Goal: Information Seeking & Learning: Check status

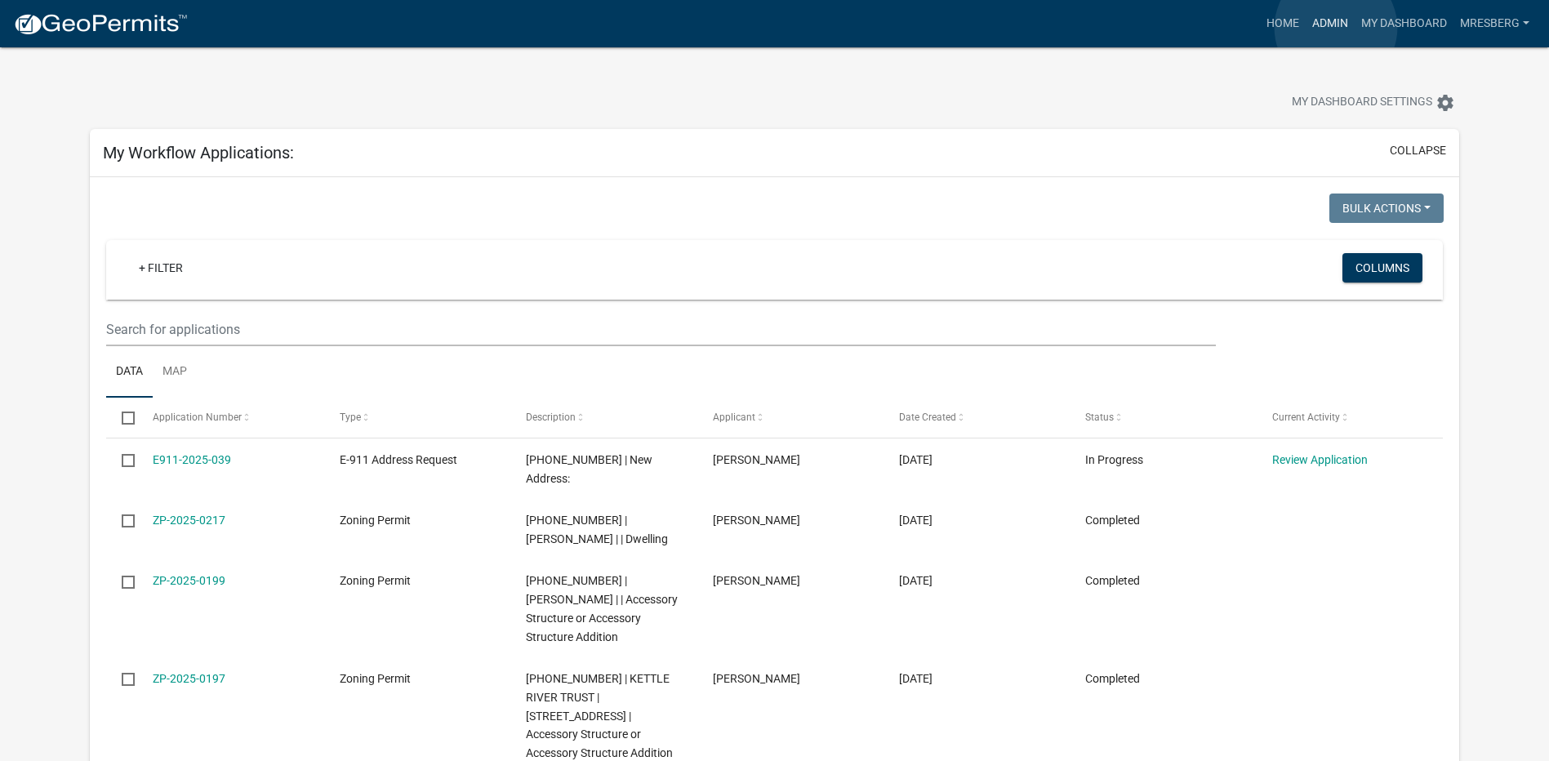
click at [1335, 27] on link "Admin" at bounding box center [1329, 23] width 49 height 31
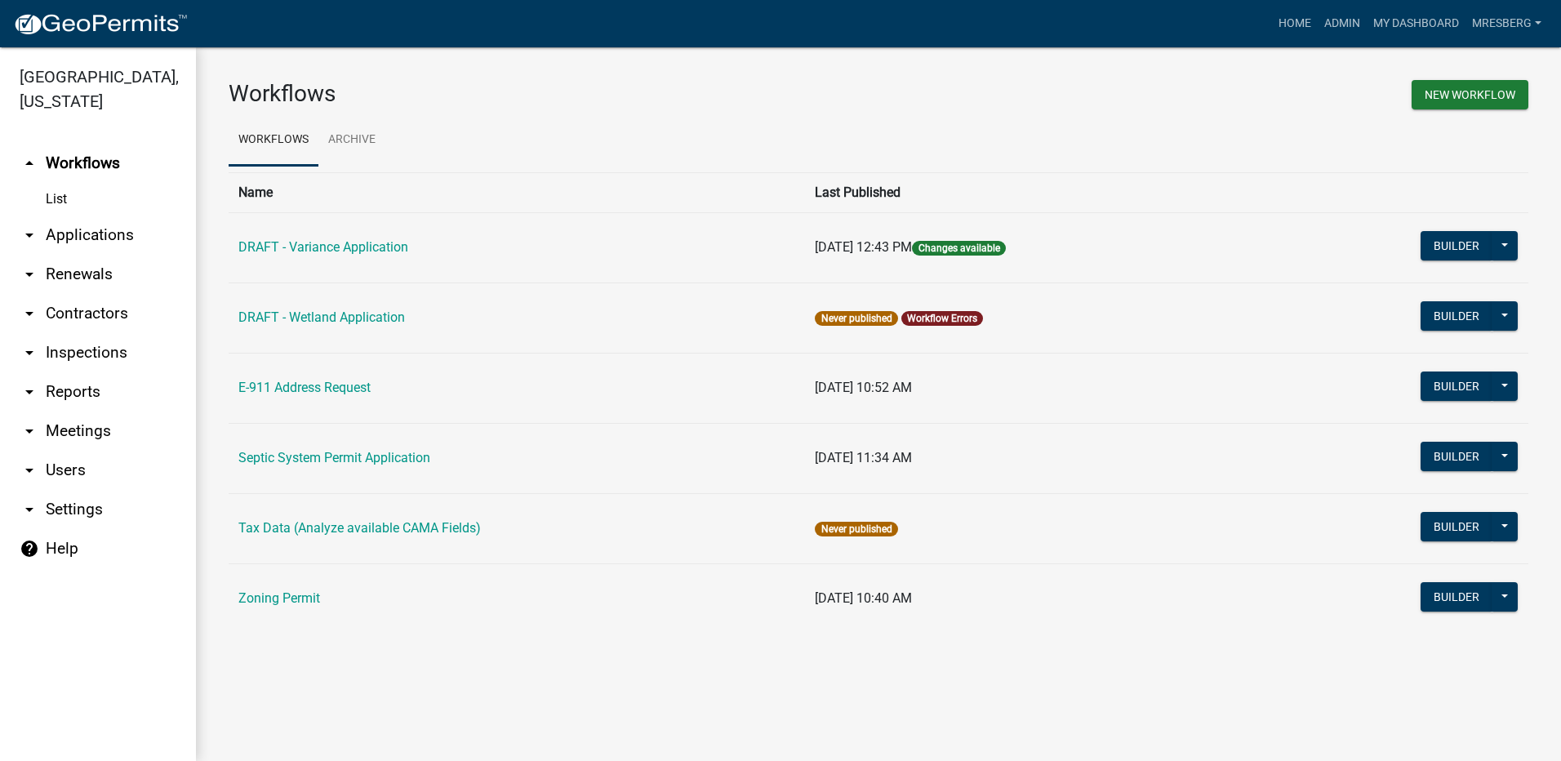
click at [70, 396] on link "arrow_drop_down Reports" at bounding box center [98, 391] width 196 height 39
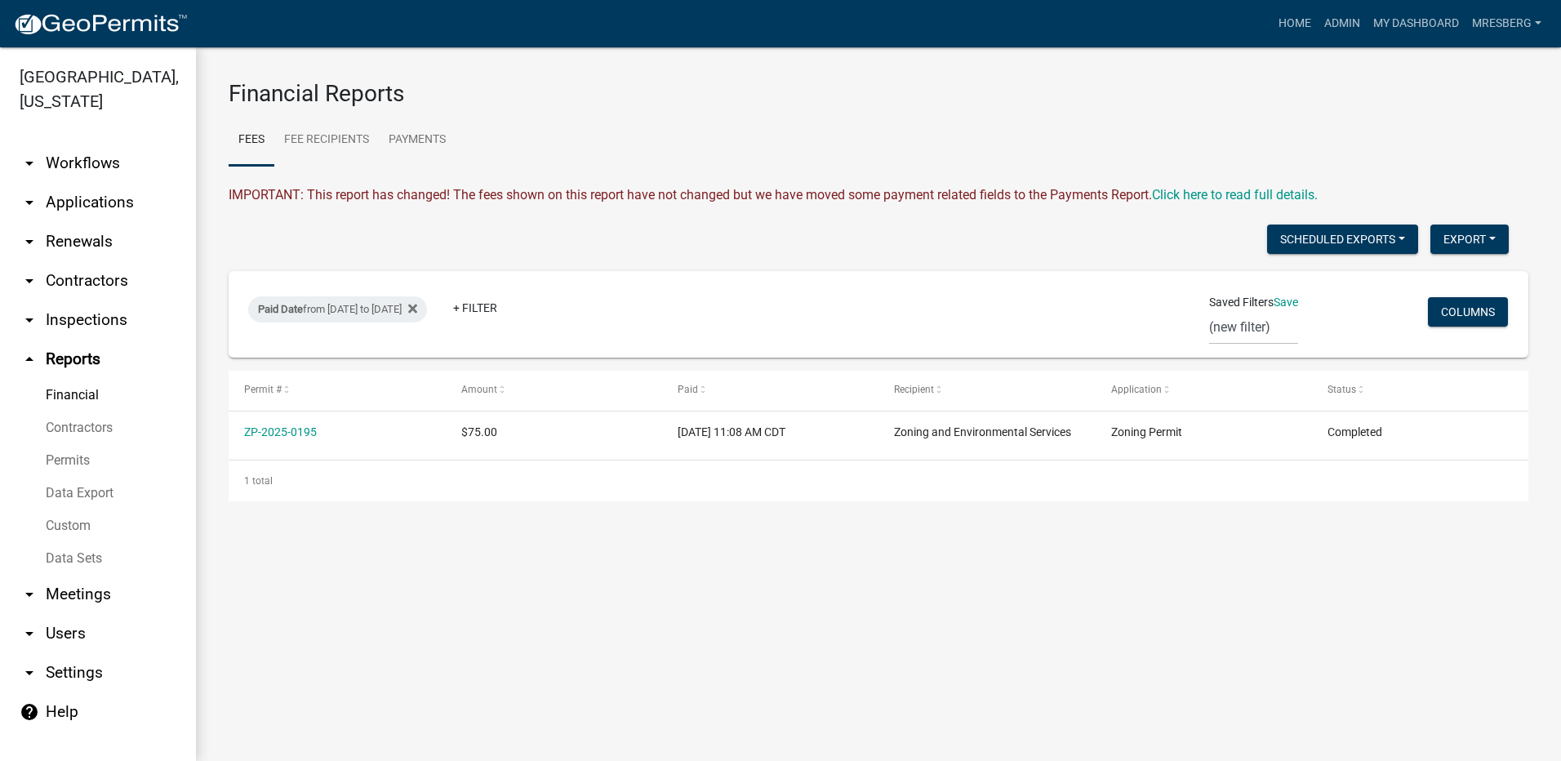
click at [84, 397] on link "Financial" at bounding box center [98, 395] width 196 height 33
click at [415, 137] on link "Payments" at bounding box center [417, 140] width 77 height 52
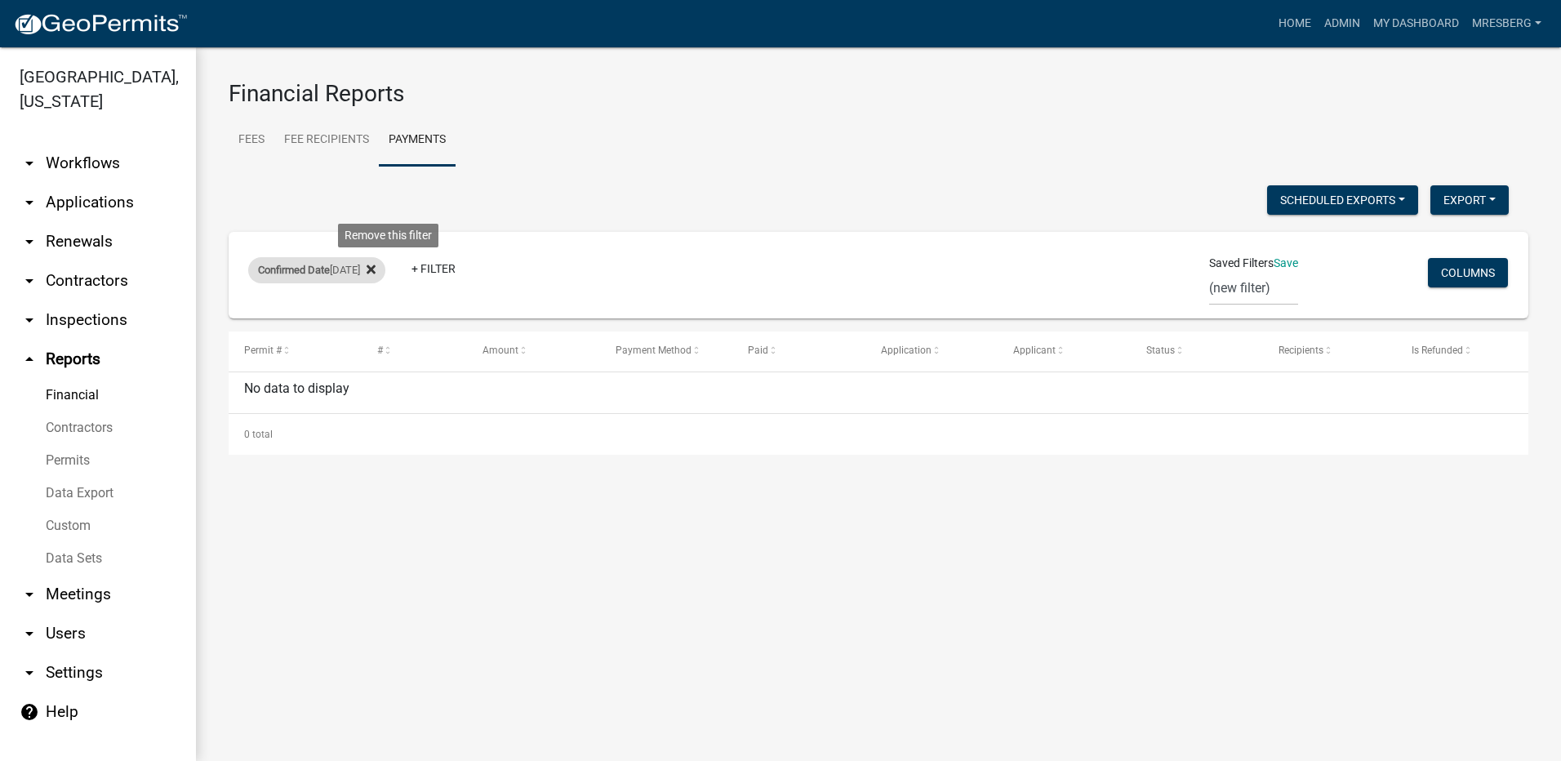
click at [376, 268] on icon at bounding box center [371, 269] width 9 height 9
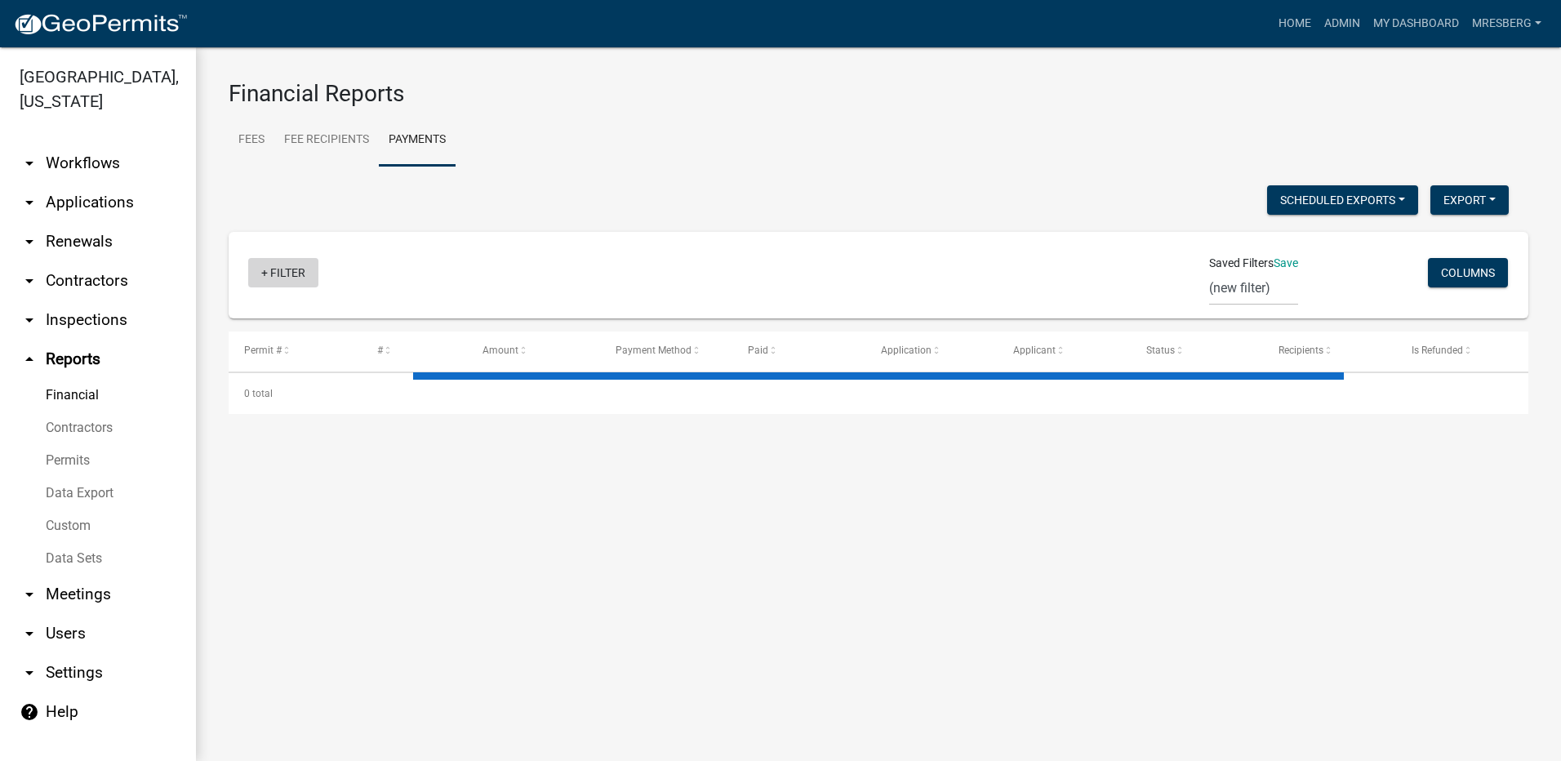
click at [289, 273] on link "+ Filter" at bounding box center [283, 272] width 70 height 29
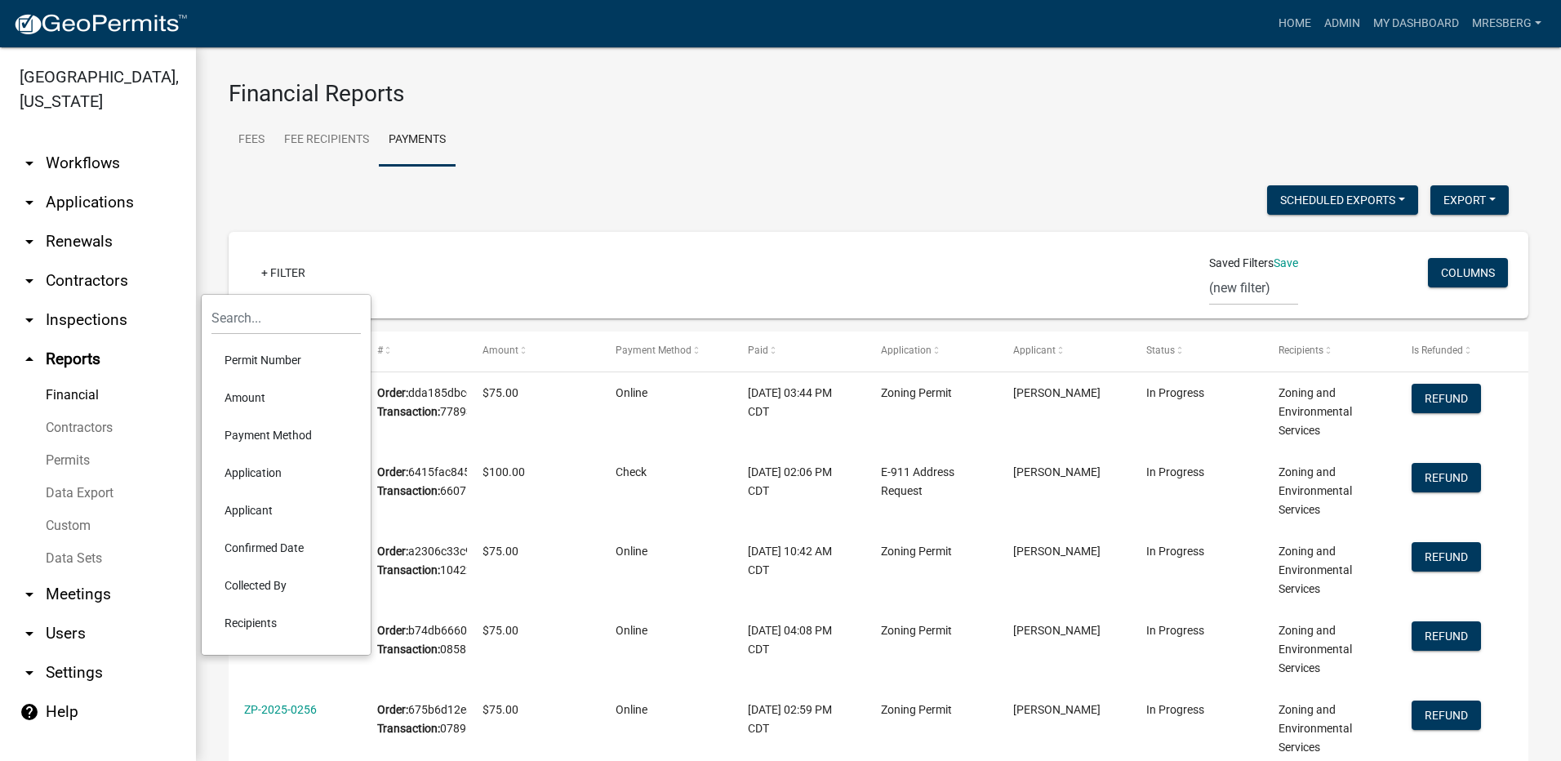
click at [260, 549] on li "Confirmed Date" at bounding box center [285, 548] width 149 height 38
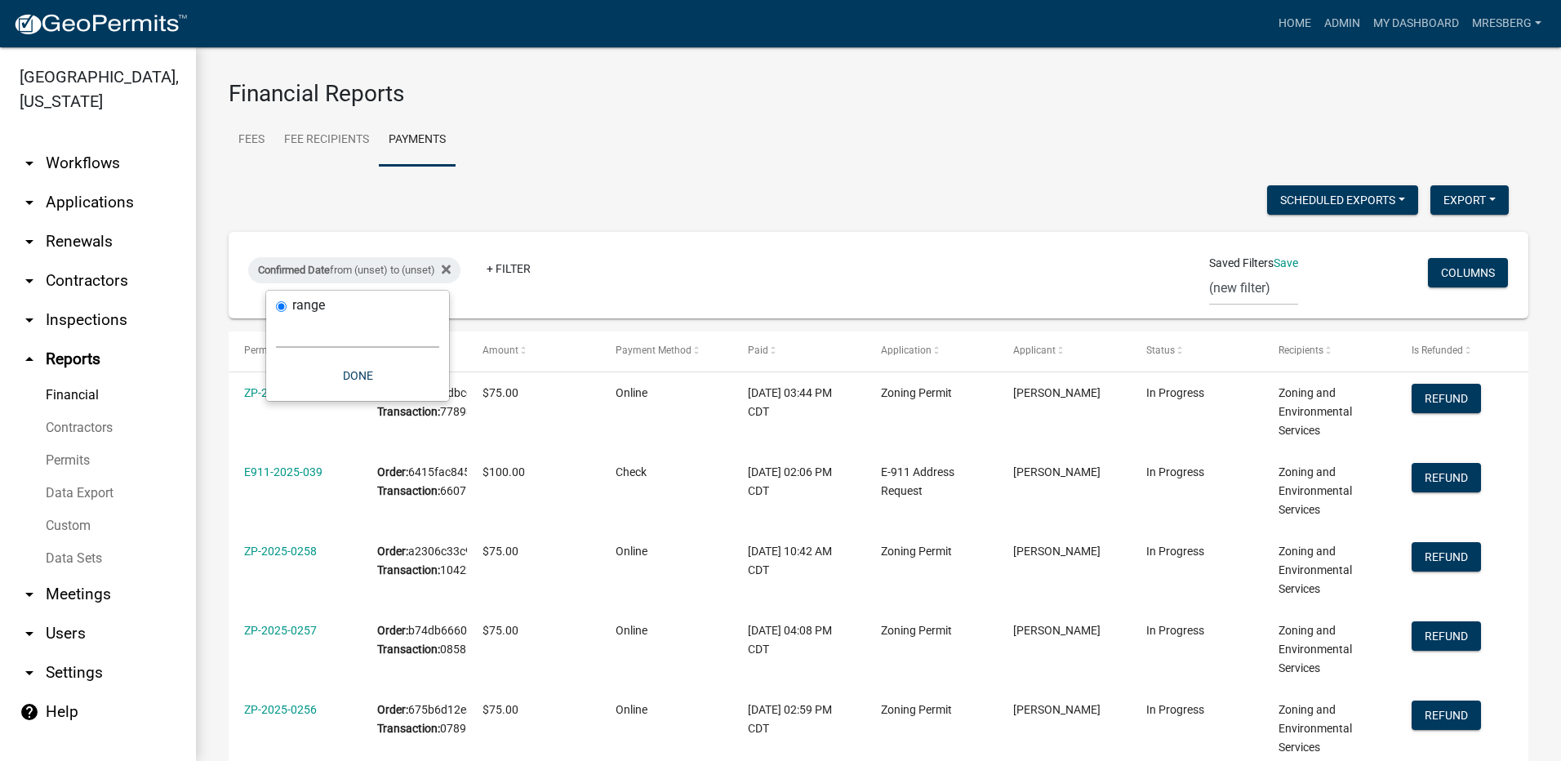
click at [290, 324] on select "[DATE] [DATE] Current Week Previous Week Current Month Last Month Current Calen…" at bounding box center [357, 330] width 163 height 33
select select "custom"
click at [276, 314] on select "[DATE] [DATE] Current Week Previous Week Current Month Last Month Current Calen…" at bounding box center [357, 330] width 163 height 33
click at [432, 402] on input "date" at bounding box center [357, 400] width 163 height 33
type input "[DATE]"
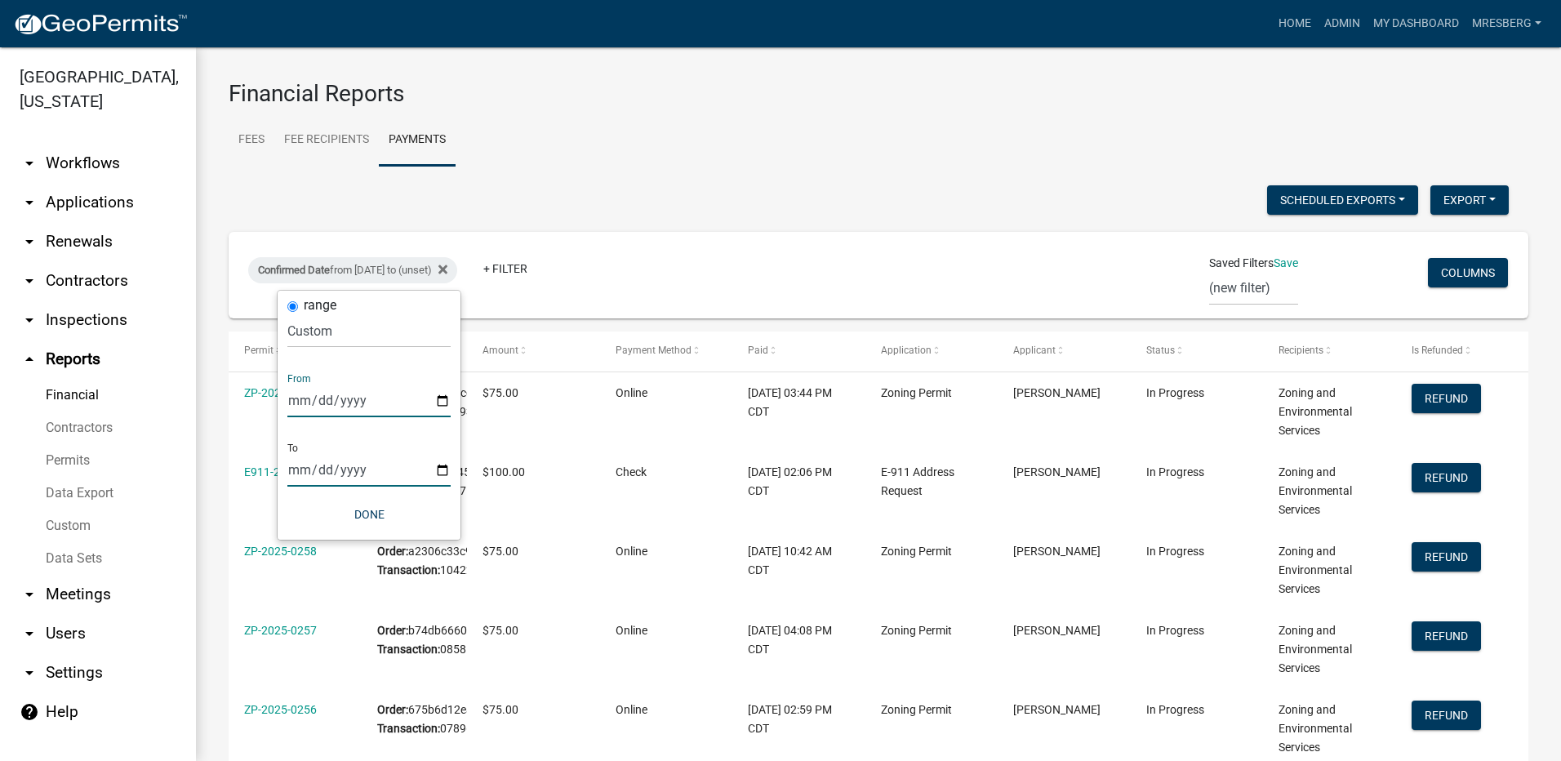
click at [440, 471] on input "date" at bounding box center [368, 469] width 163 height 33
type input "[DATE]"
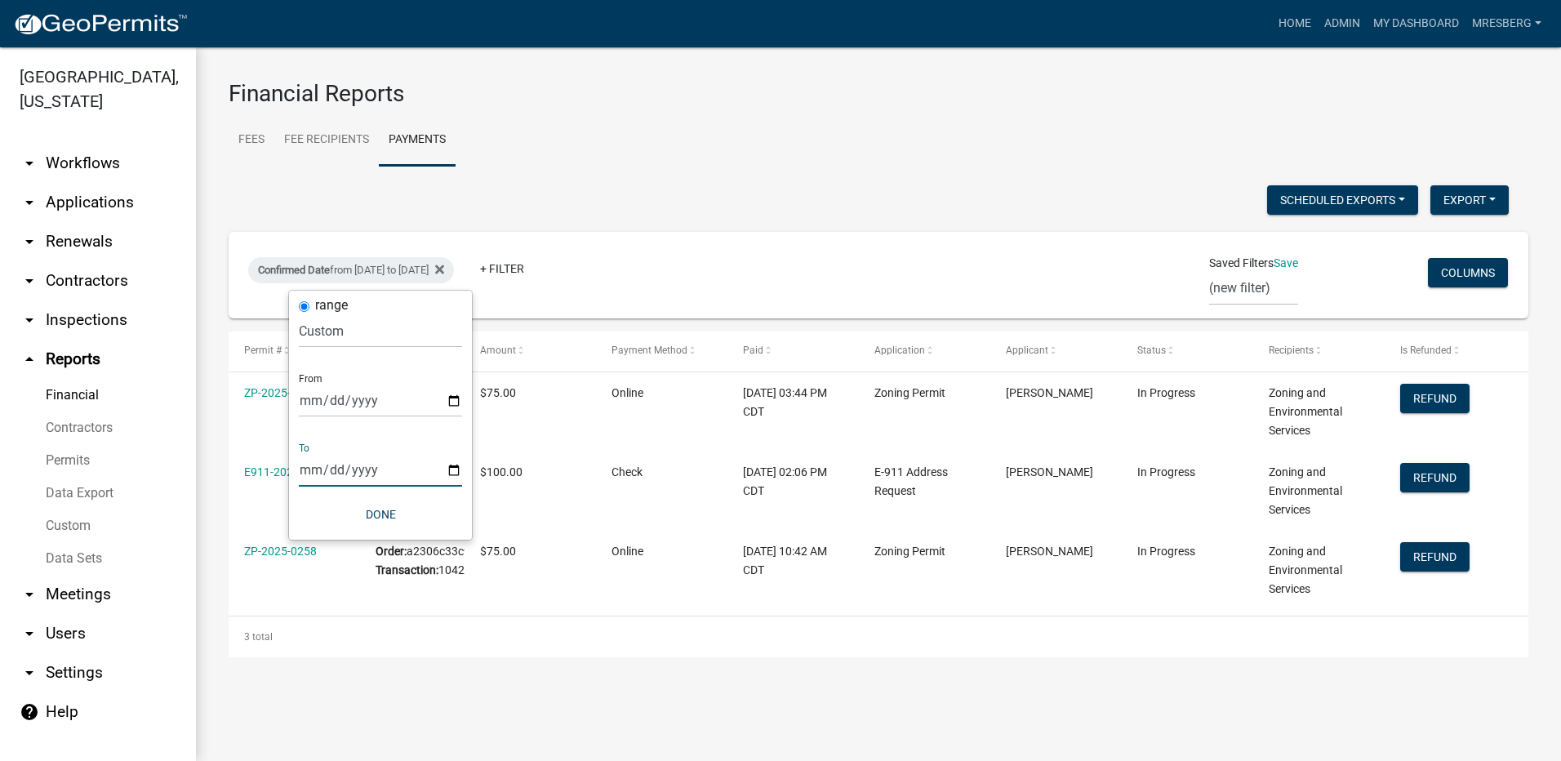
click at [699, 162] on ul "Fees Fee Recipients Payments" at bounding box center [879, 139] width 1300 height 51
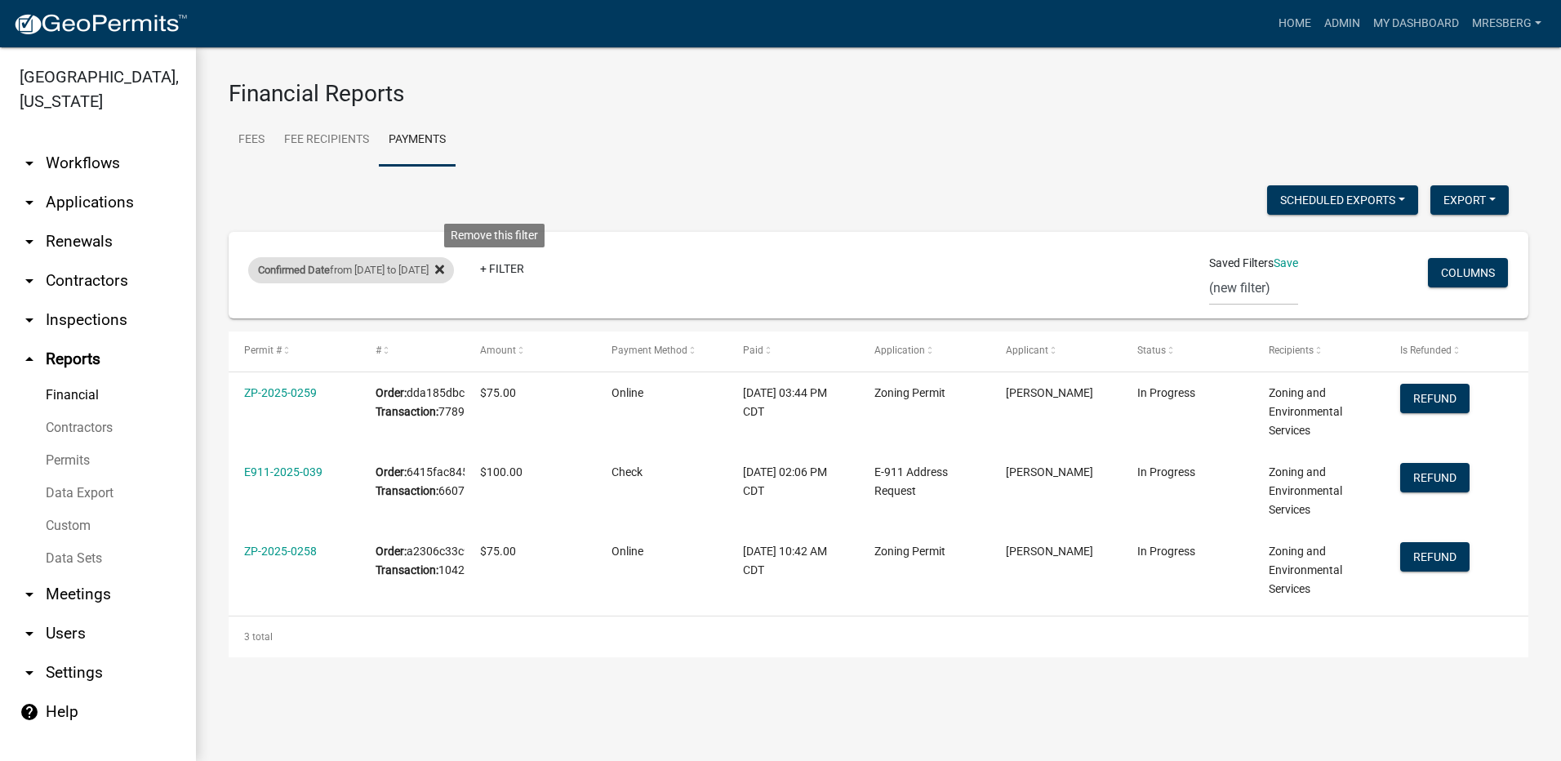
click at [444, 271] on icon at bounding box center [439, 269] width 9 height 9
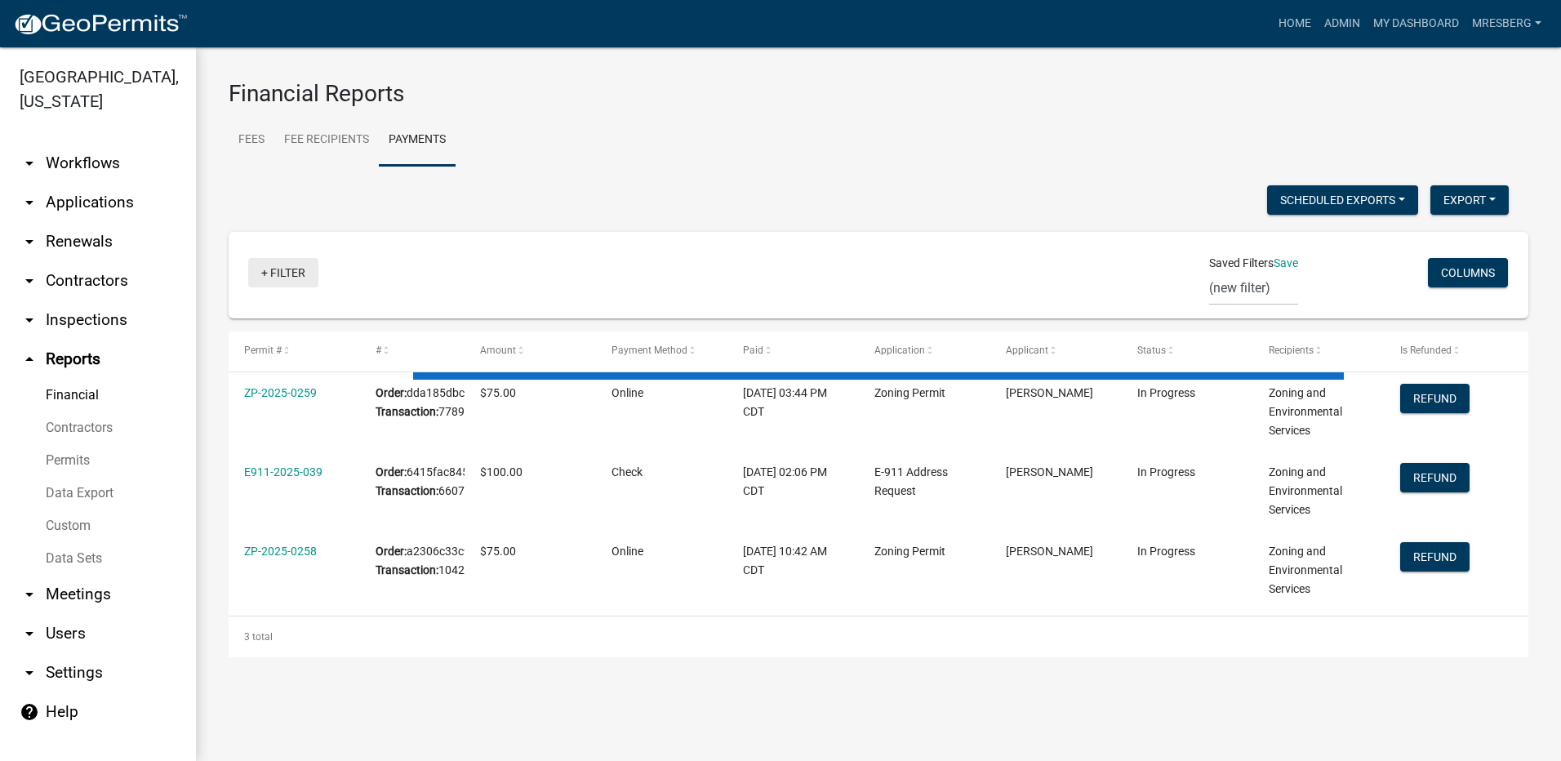
click at [273, 276] on link "+ Filter" at bounding box center [283, 272] width 70 height 29
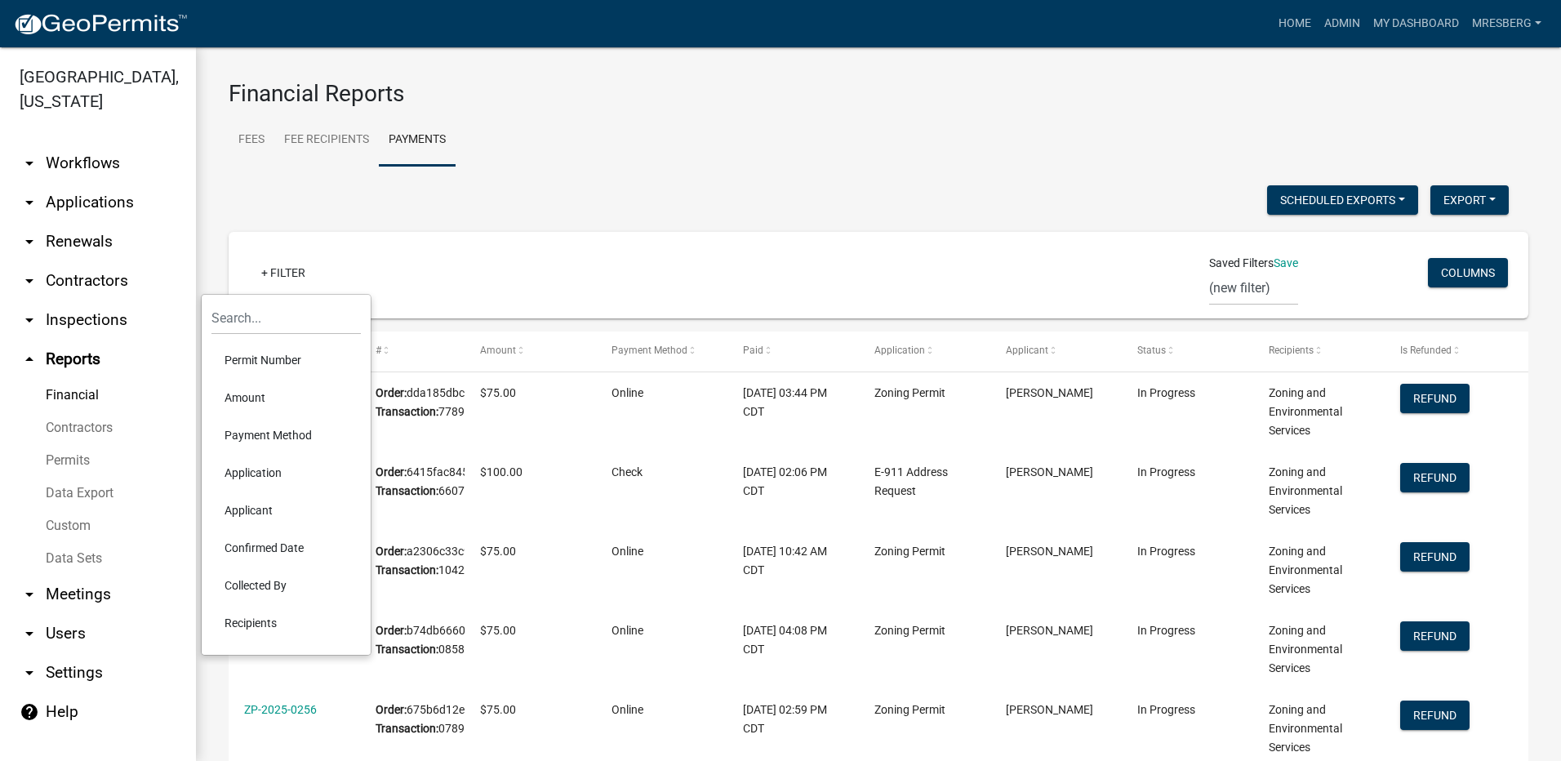
click at [264, 548] on li "Confirmed Date" at bounding box center [285, 548] width 149 height 38
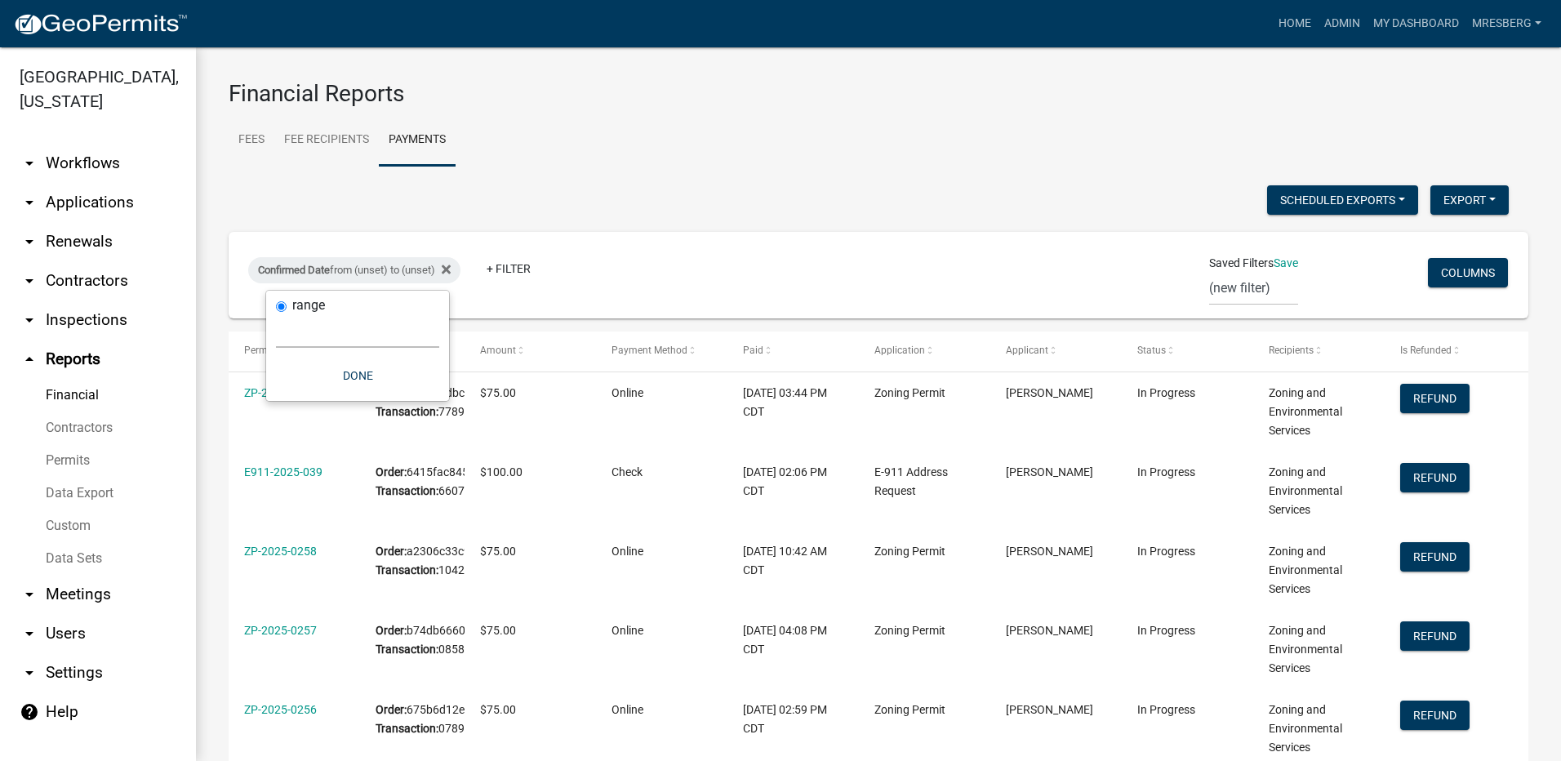
click at [307, 329] on select "[DATE] [DATE] Current Week Previous Week Current Month Last Month Current Calen…" at bounding box center [357, 330] width 163 height 33
select select "custom"
click at [276, 314] on select "[DATE] [DATE] Current Week Previous Week Current Month Last Month Current Calen…" at bounding box center [357, 330] width 163 height 33
click at [303, 401] on input "date" at bounding box center [357, 400] width 163 height 33
click at [428, 400] on input "date" at bounding box center [357, 400] width 163 height 33
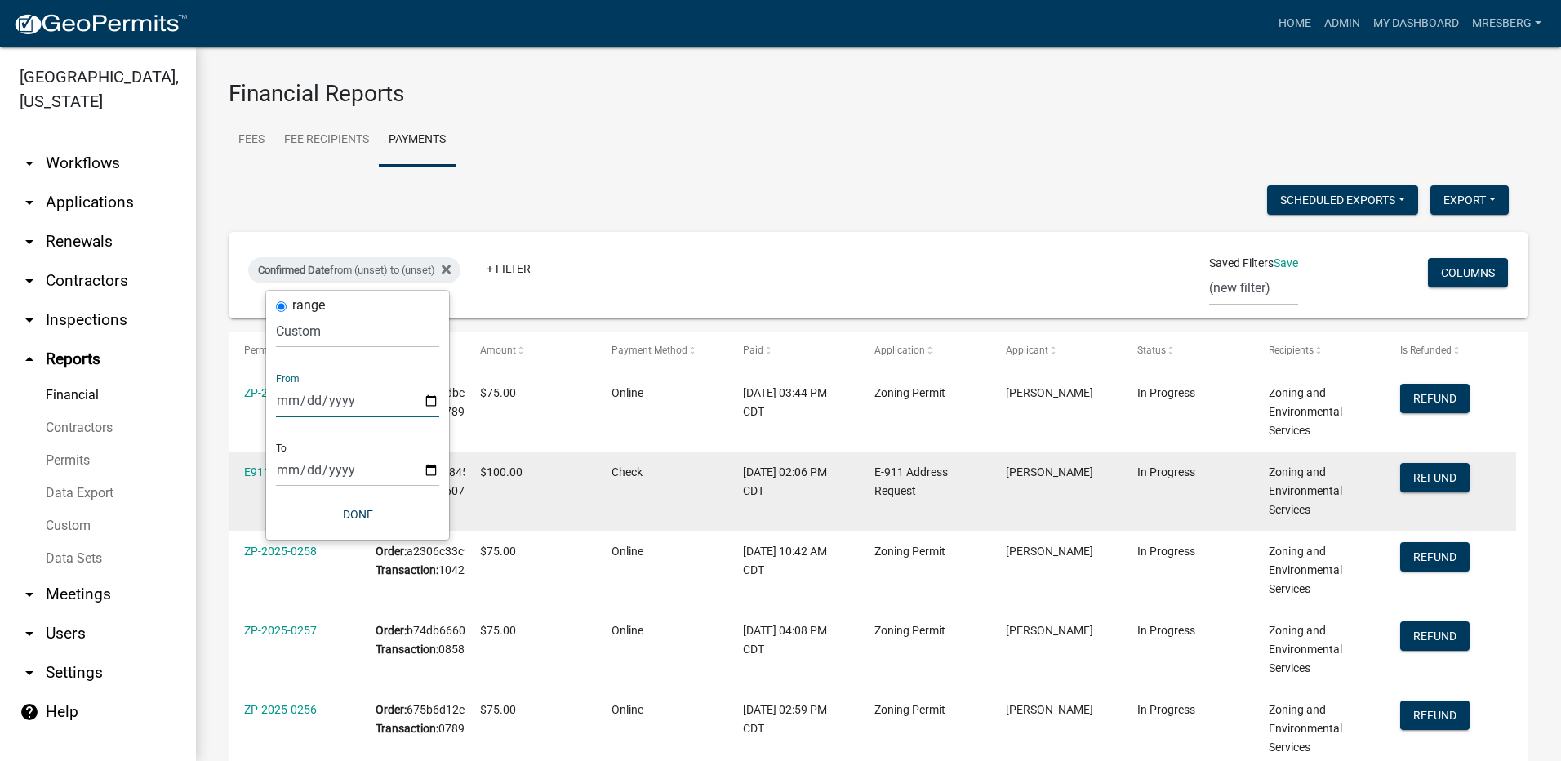
type input "[DATE]"
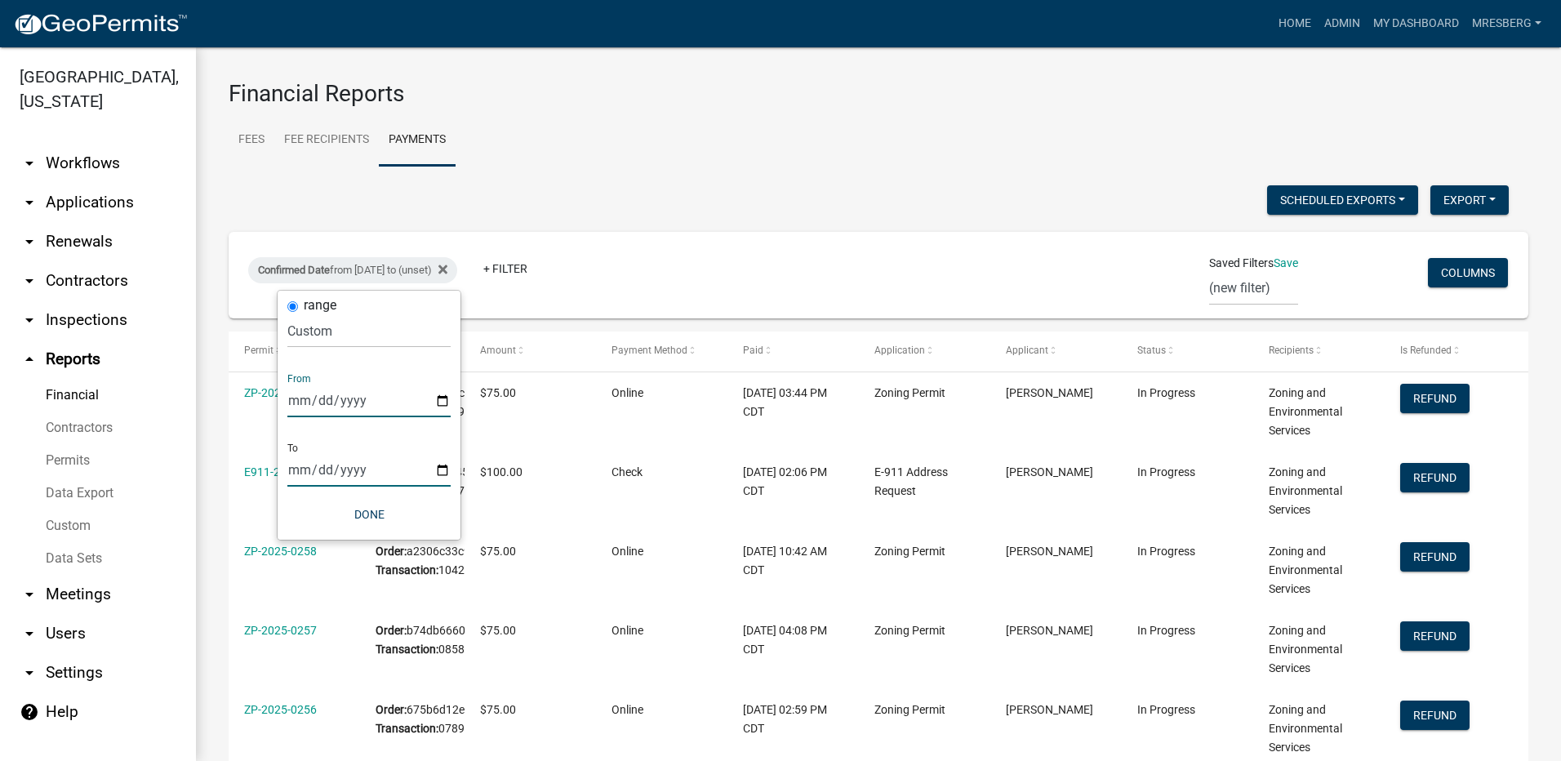
click at [447, 472] on input "date" at bounding box center [368, 469] width 163 height 33
type input "[DATE]"
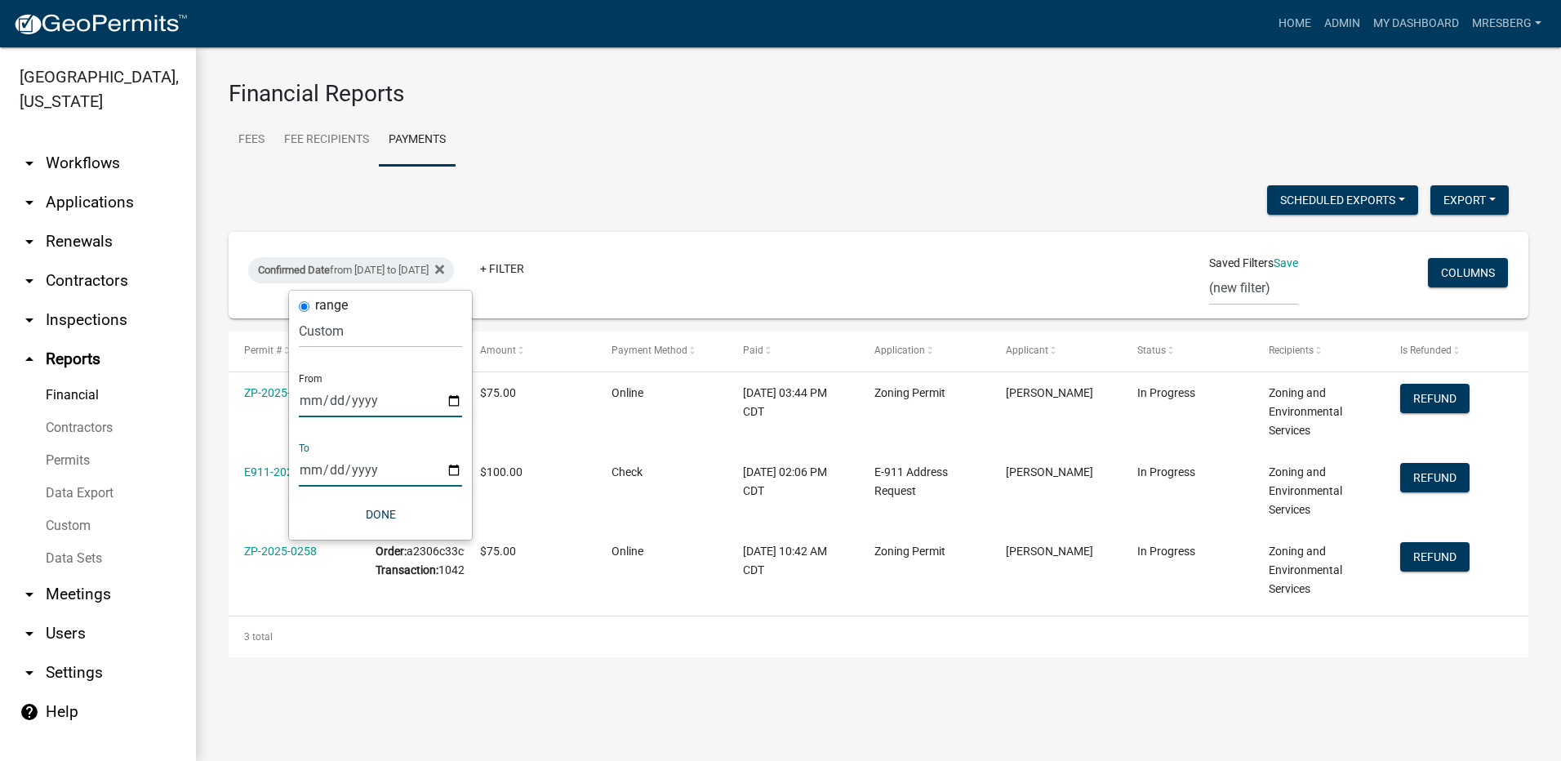
click at [455, 402] on input "[DATE]" at bounding box center [380, 400] width 163 height 33
type input "[DATE]"
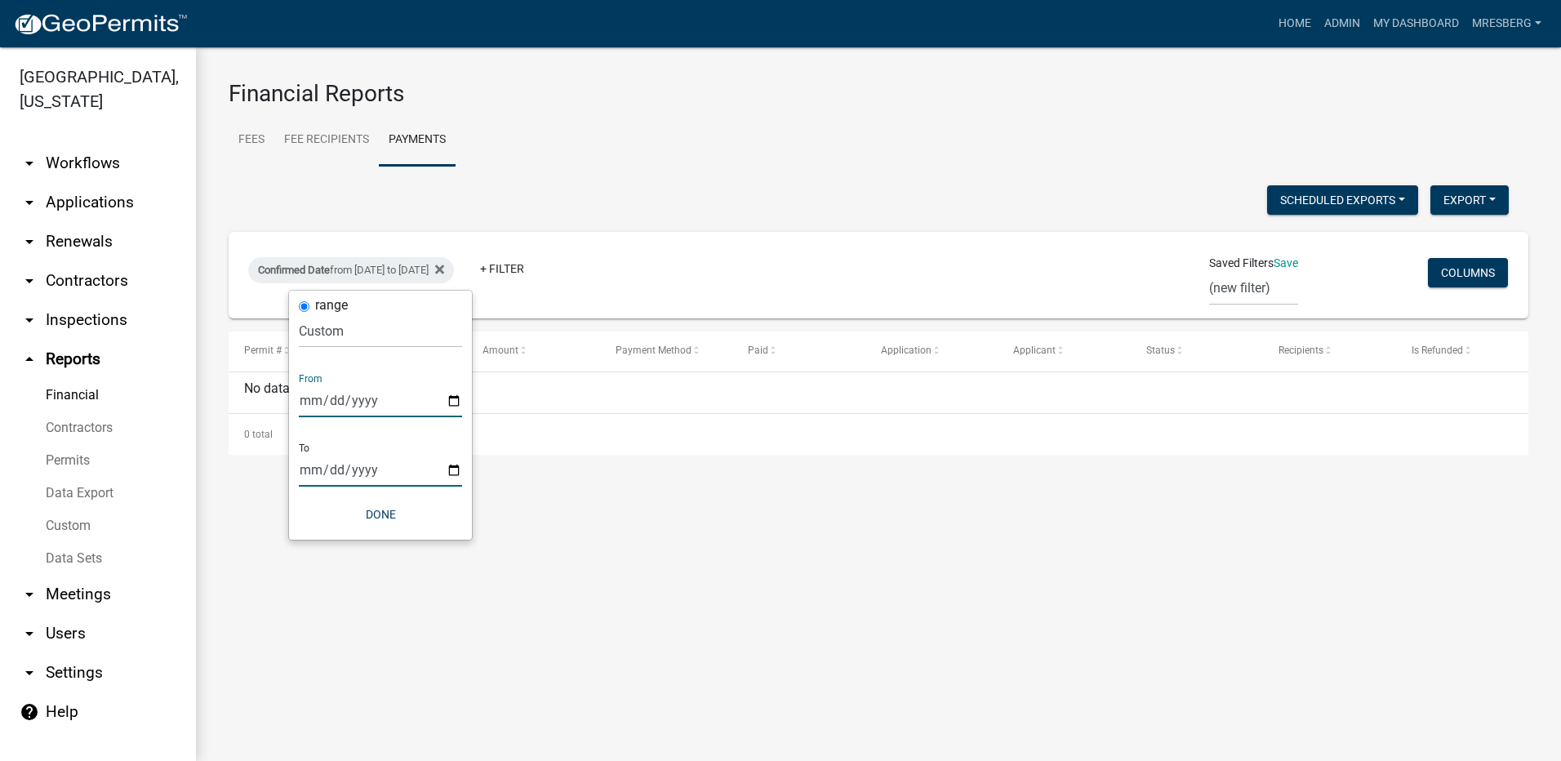
click at [451, 470] on input "[DATE]" at bounding box center [380, 469] width 163 height 33
type input "[DATE]"
click at [453, 407] on input "[DATE]" at bounding box center [380, 400] width 163 height 33
type input "[DATE]"
click at [455, 473] on input "[DATE]" at bounding box center [380, 469] width 163 height 33
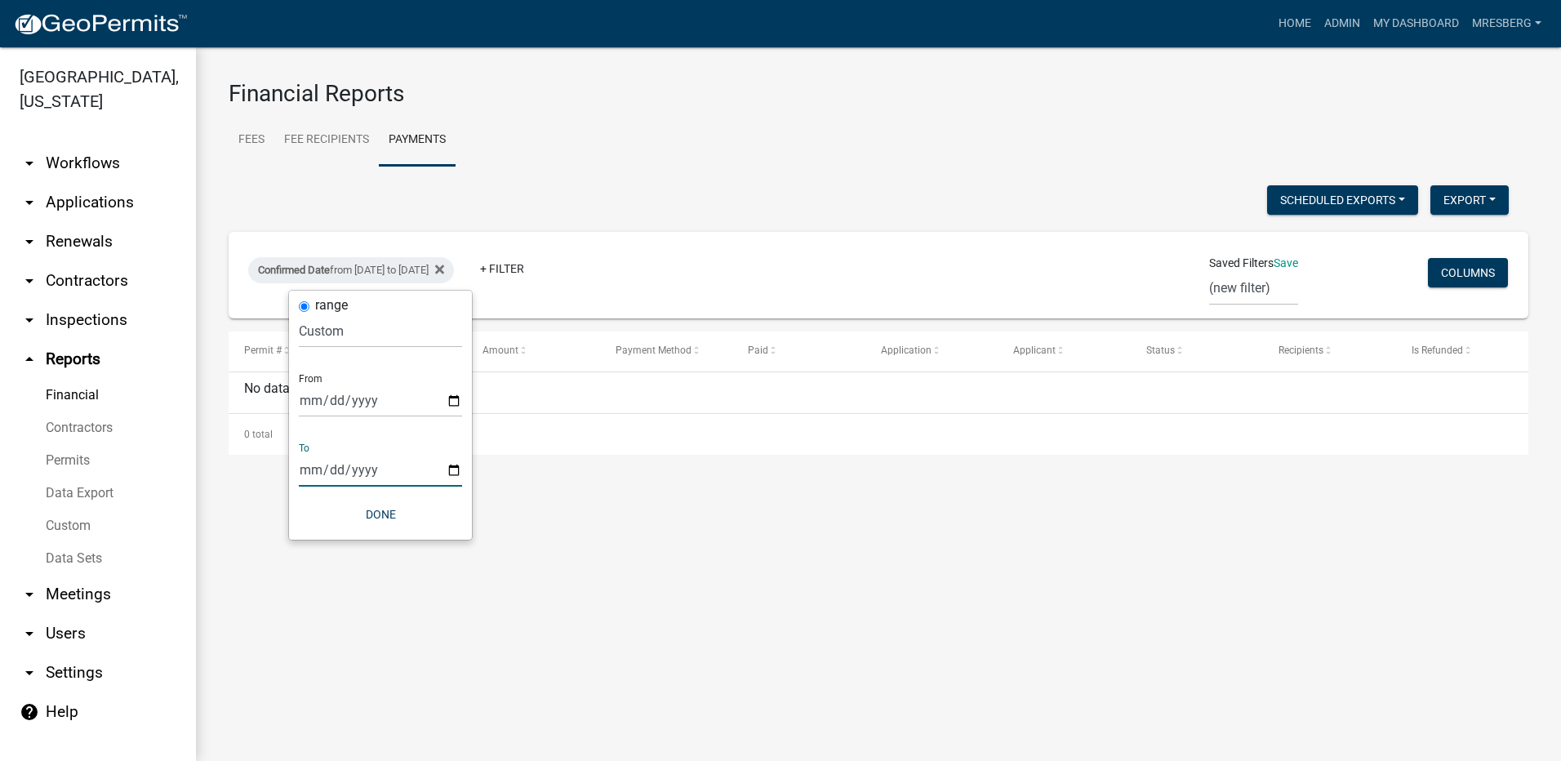
type input "[DATE]"
